Goal: Task Accomplishment & Management: Manage account settings

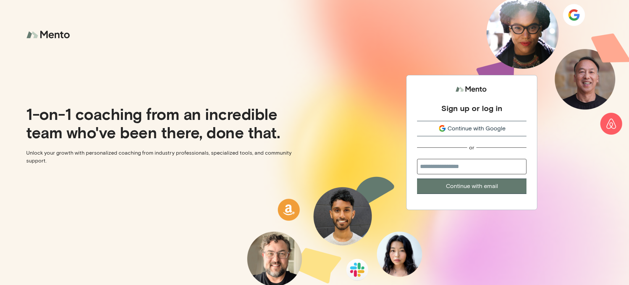
click at [472, 108] on div "Sign up or log in" at bounding box center [472, 108] width 61 height 10
